Goal: Check status: Check status

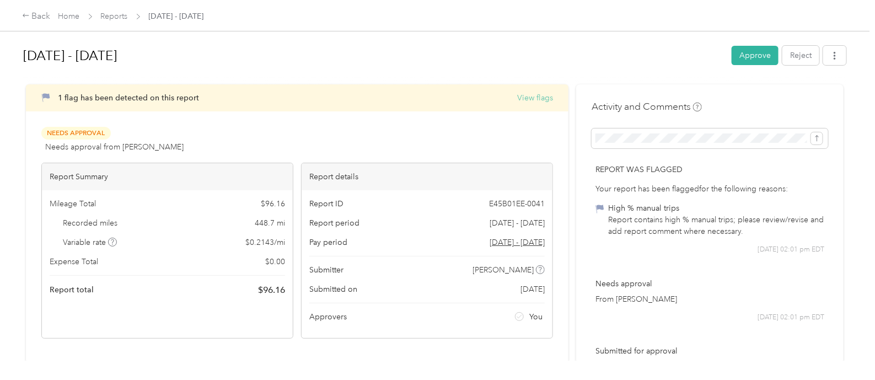
click at [535, 100] on button "View flags" at bounding box center [535, 98] width 36 height 12
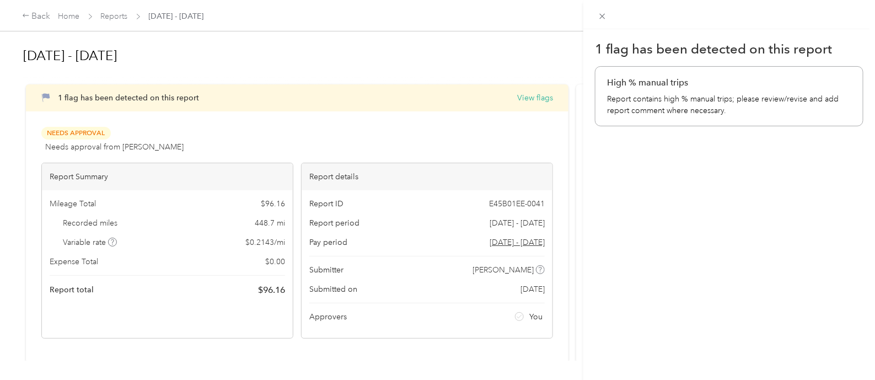
click at [523, 133] on div "1 flag has been detected on this report High % manual trips Report contains hig…" at bounding box center [437, 190] width 875 height 380
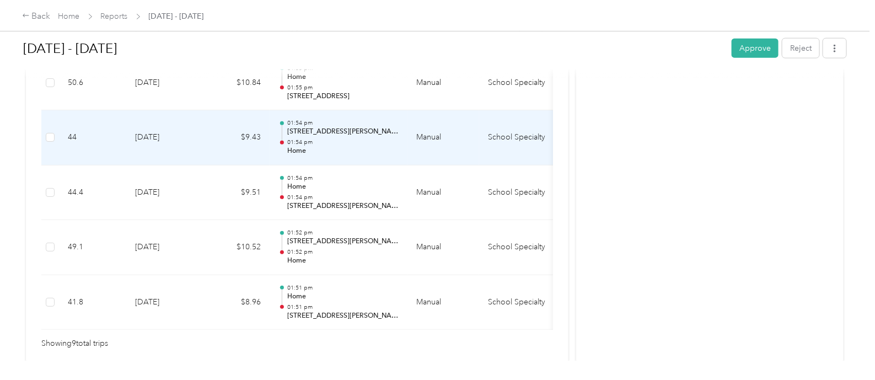
scroll to position [620, 0]
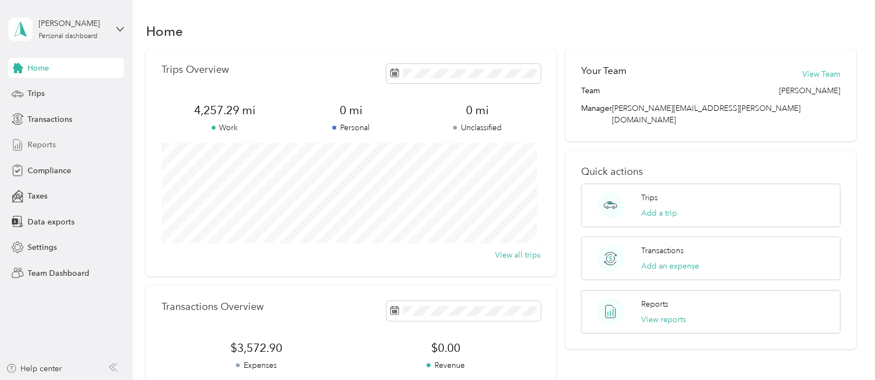
click at [52, 142] on span "Reports" at bounding box center [42, 145] width 28 height 12
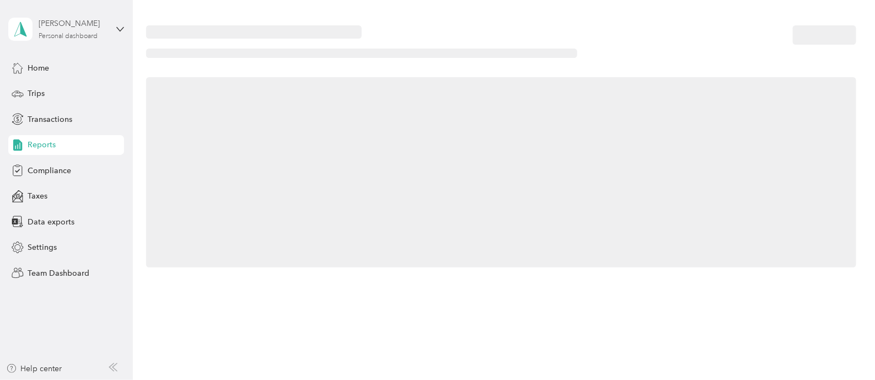
click at [70, 34] on div "Personal dashboard" at bounding box center [68, 36] width 59 height 7
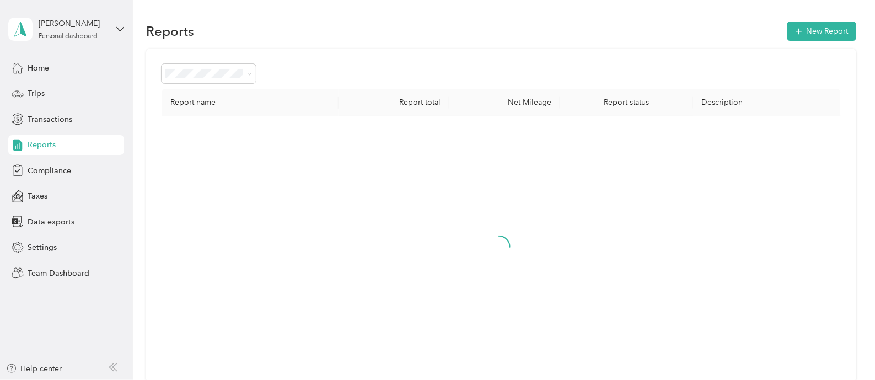
click at [62, 89] on div "Team dashboard" at bounding box center [47, 85] width 59 height 12
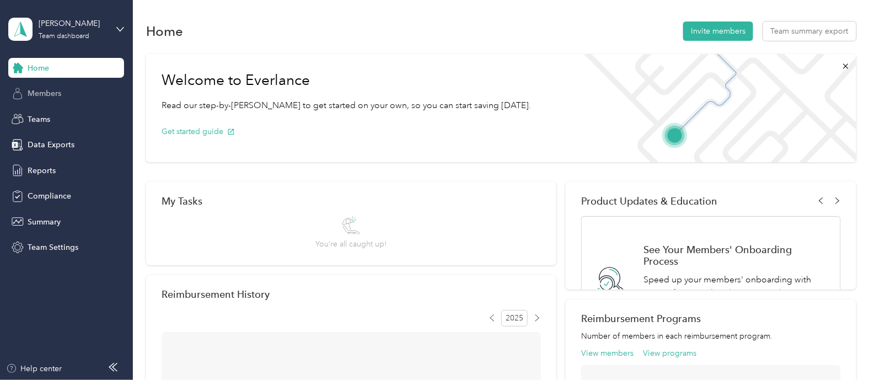
click at [47, 88] on span "Members" at bounding box center [45, 94] width 34 height 12
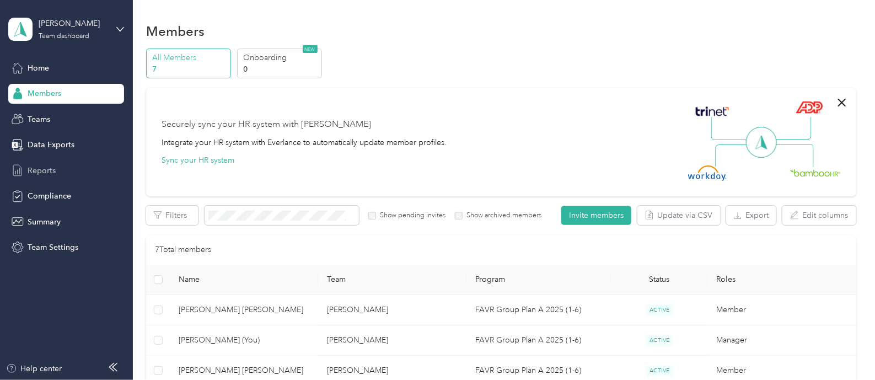
click at [40, 164] on div "Reports" at bounding box center [66, 170] width 116 height 20
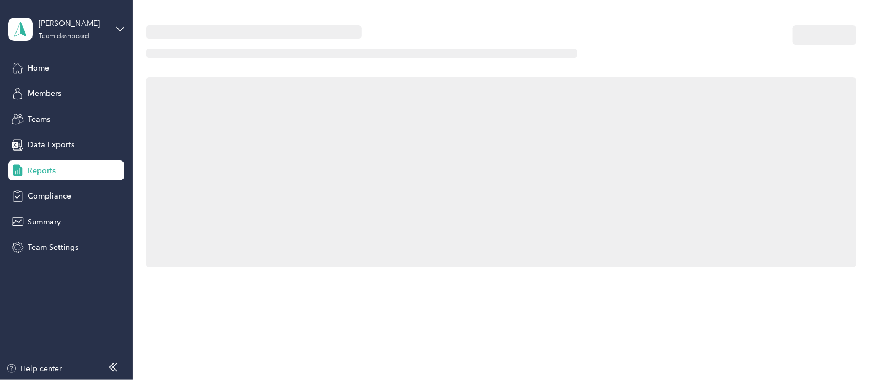
click at [47, 169] on span "Reports" at bounding box center [42, 171] width 28 height 12
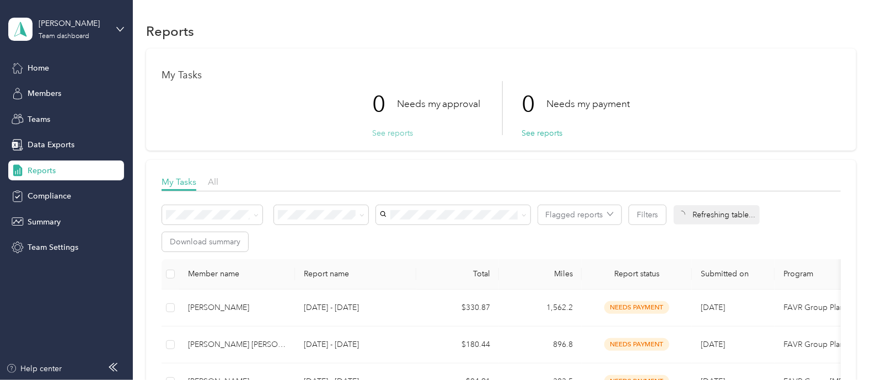
click at [406, 135] on button "See reports" at bounding box center [392, 133] width 41 height 12
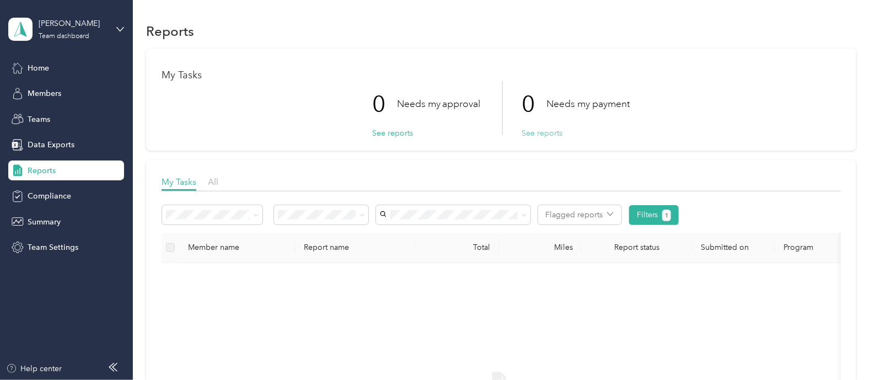
click at [537, 132] on button "See reports" at bounding box center [542, 133] width 41 height 12
